Goal: Navigation & Orientation: Find specific page/section

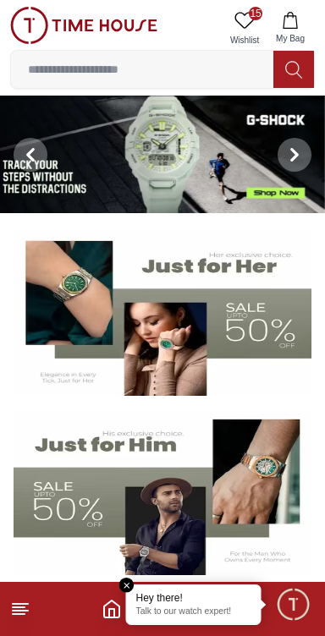
click at [27, 612] on icon at bounding box center [20, 608] width 20 height 20
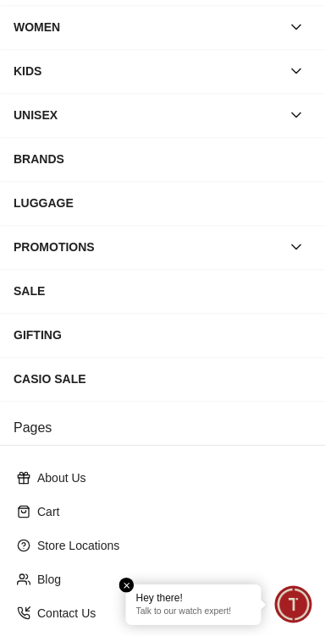
scroll to position [270, 0]
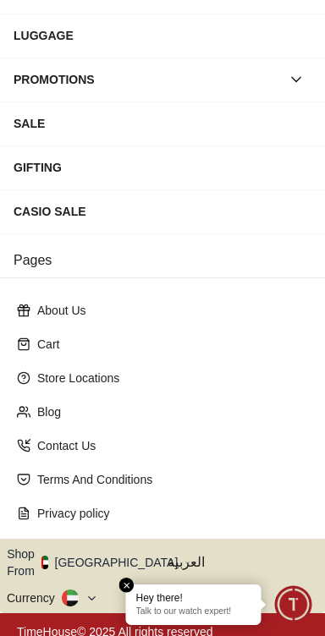
click at [132, 590] on div "Hey there! Talk to our watch expert!" at bounding box center [193, 604] width 135 height 41
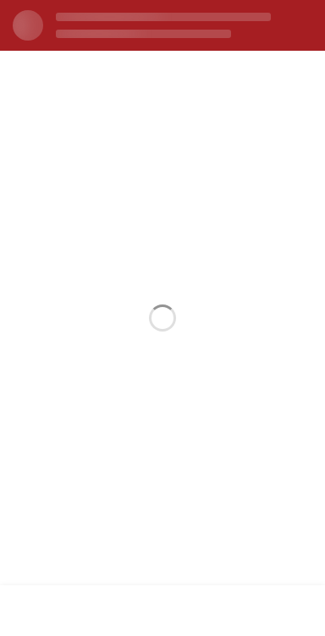
scroll to position [0, 0]
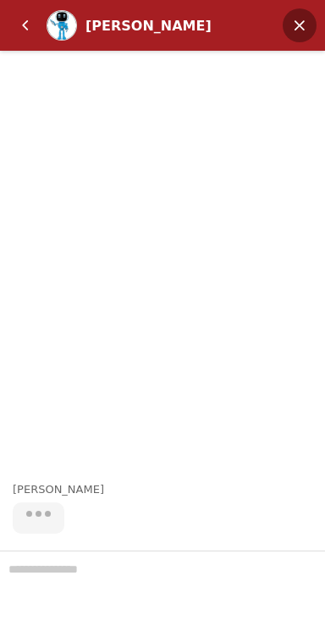
click at [303, 23] on em "Minimize" at bounding box center [299, 25] width 34 height 34
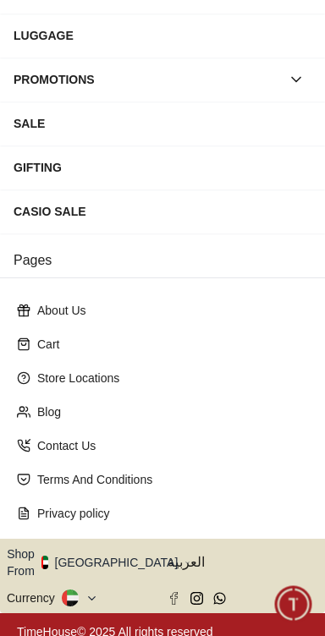
click at [119, 557] on button "Shop From [GEOGRAPHIC_DATA]" at bounding box center [98, 562] width 183 height 34
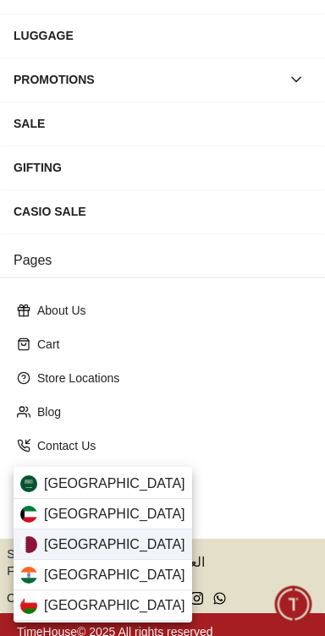
click at [108, 544] on div "[GEOGRAPHIC_DATA]" at bounding box center [103, 544] width 178 height 30
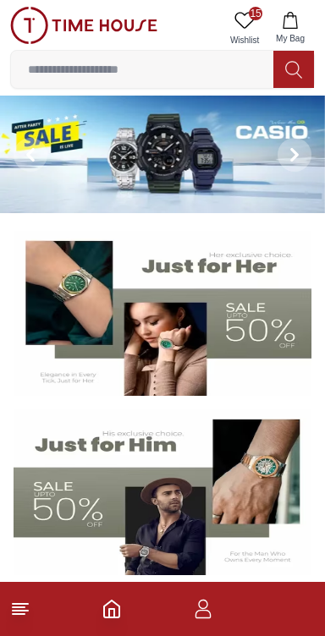
click at [23, 610] on line at bounding box center [20, 610] width 15 height 0
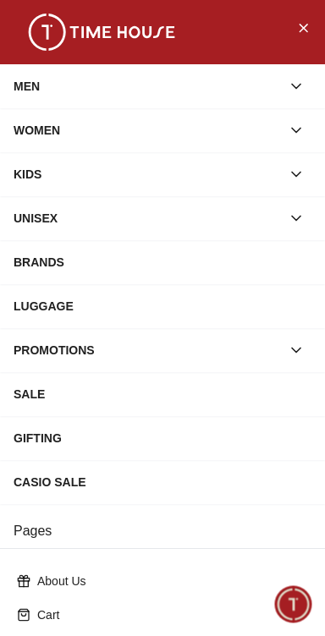
scroll to position [270, 0]
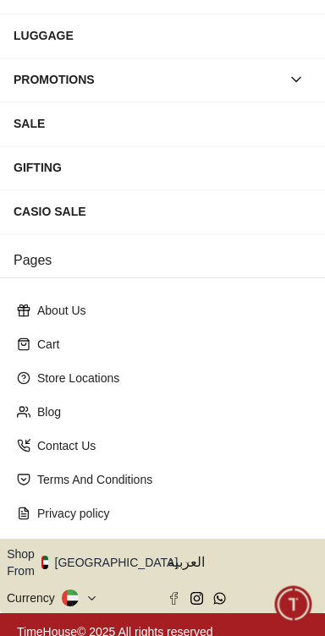
click at [184, 556] on icon "button" at bounding box center [187, 562] width 6 height 13
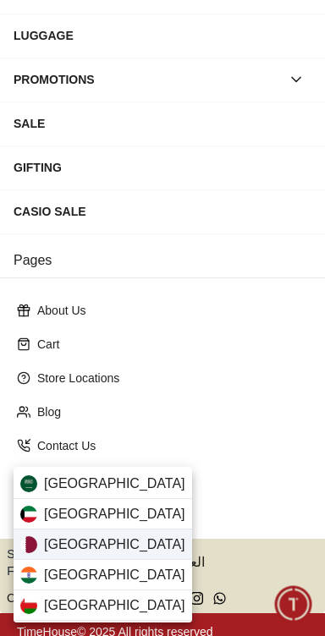
click at [123, 541] on div "[GEOGRAPHIC_DATA]" at bounding box center [103, 544] width 178 height 30
